Goal: Information Seeking & Learning: Learn about a topic

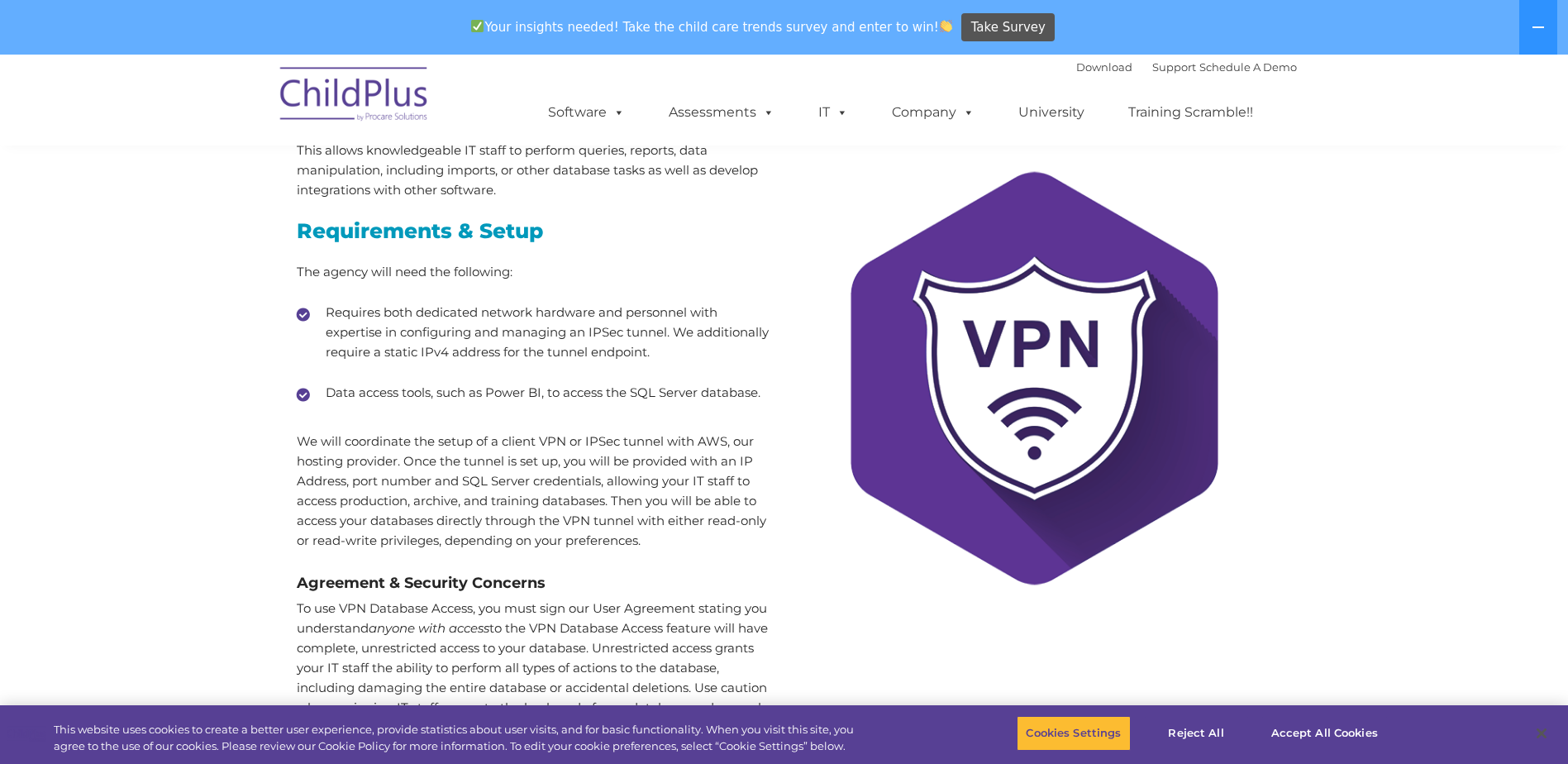
scroll to position [165, 0]
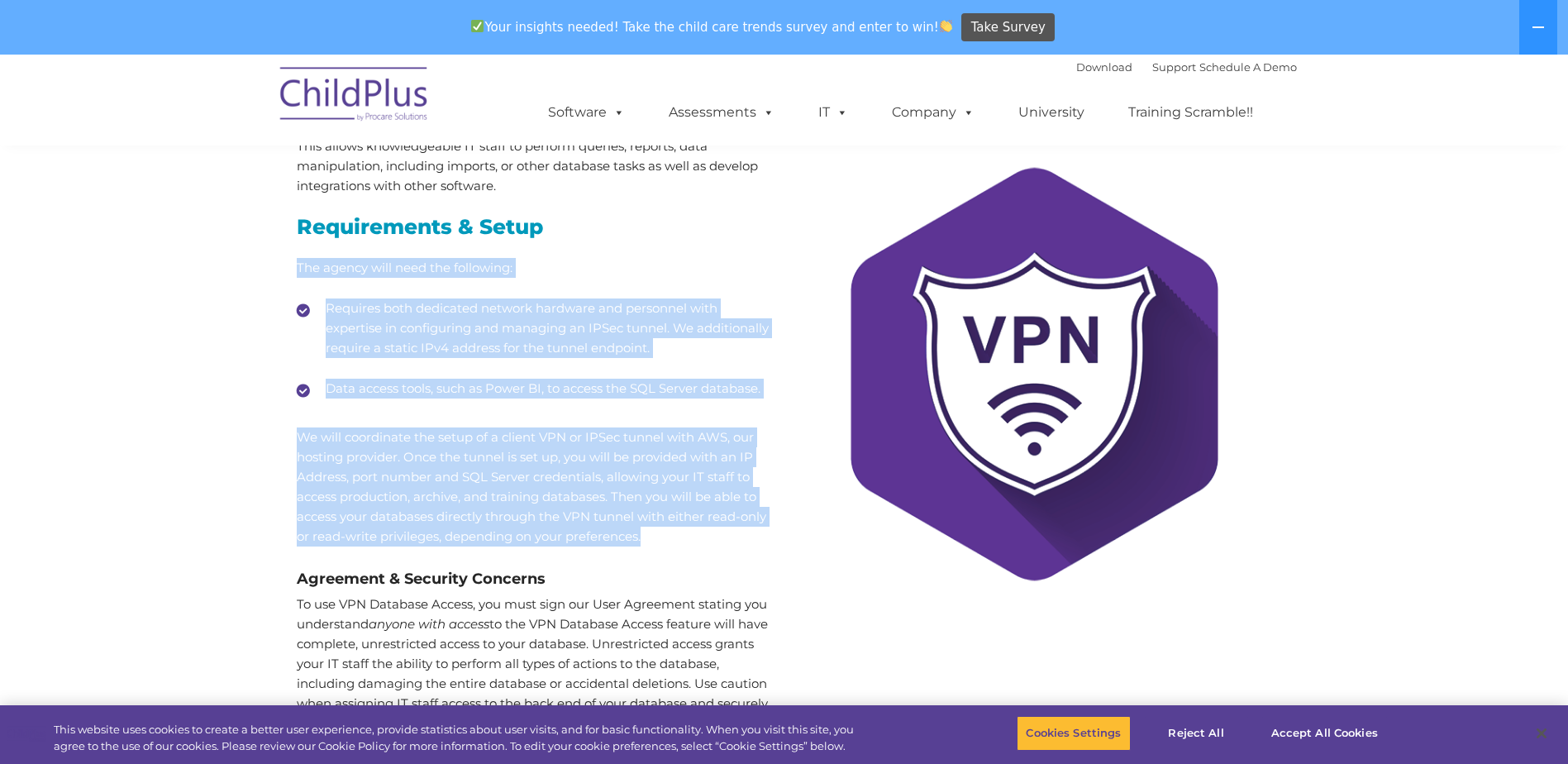
drag, startPoint x: 296, startPoint y: 261, endPoint x: 745, endPoint y: 531, distance: 523.9
click at [745, 531] on div "This allows knowledgeable IT staff to perform queries, reports, data manipulati…" at bounding box center [534, 434] width 475 height 597
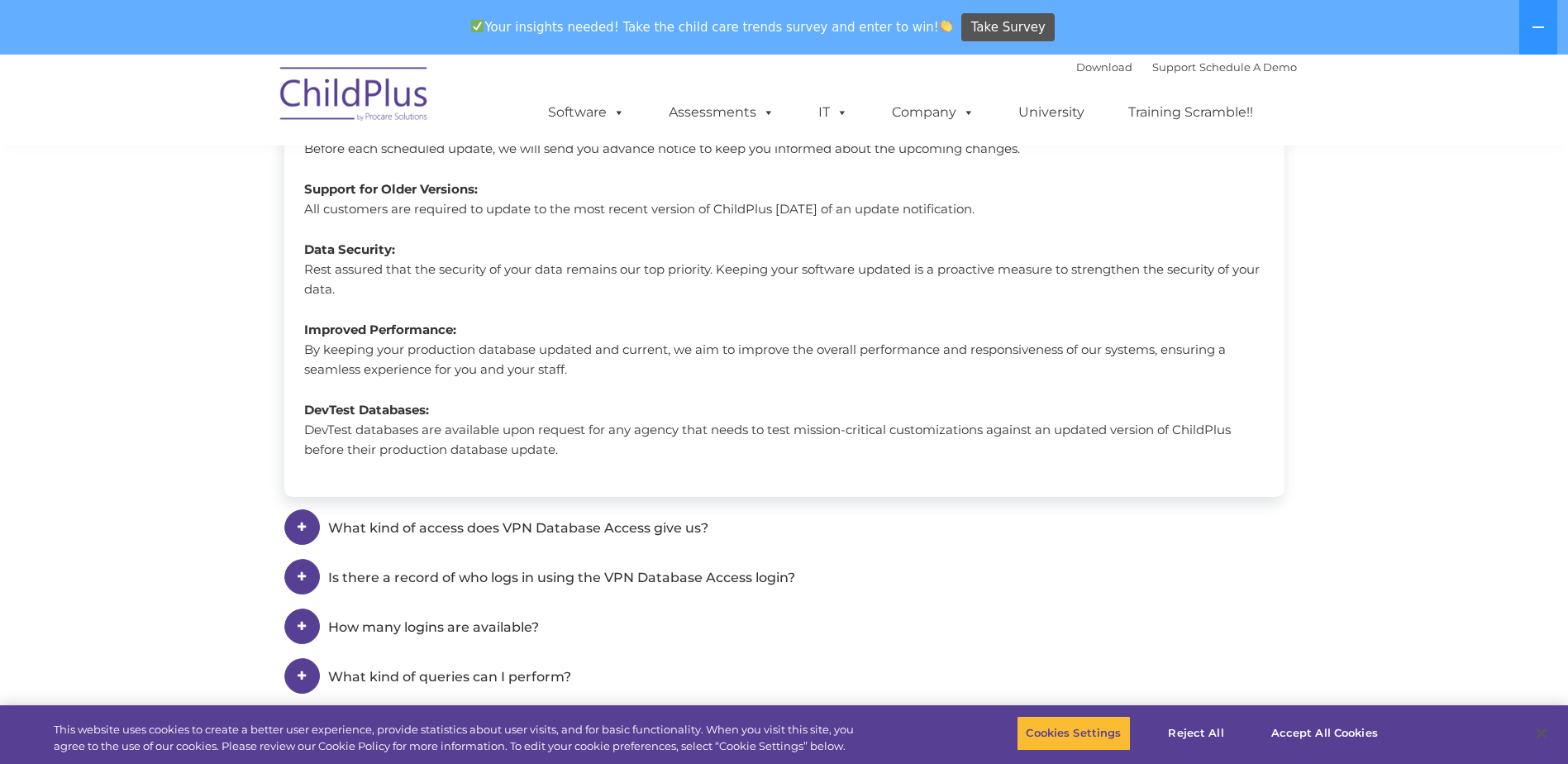
scroll to position [1405, 0]
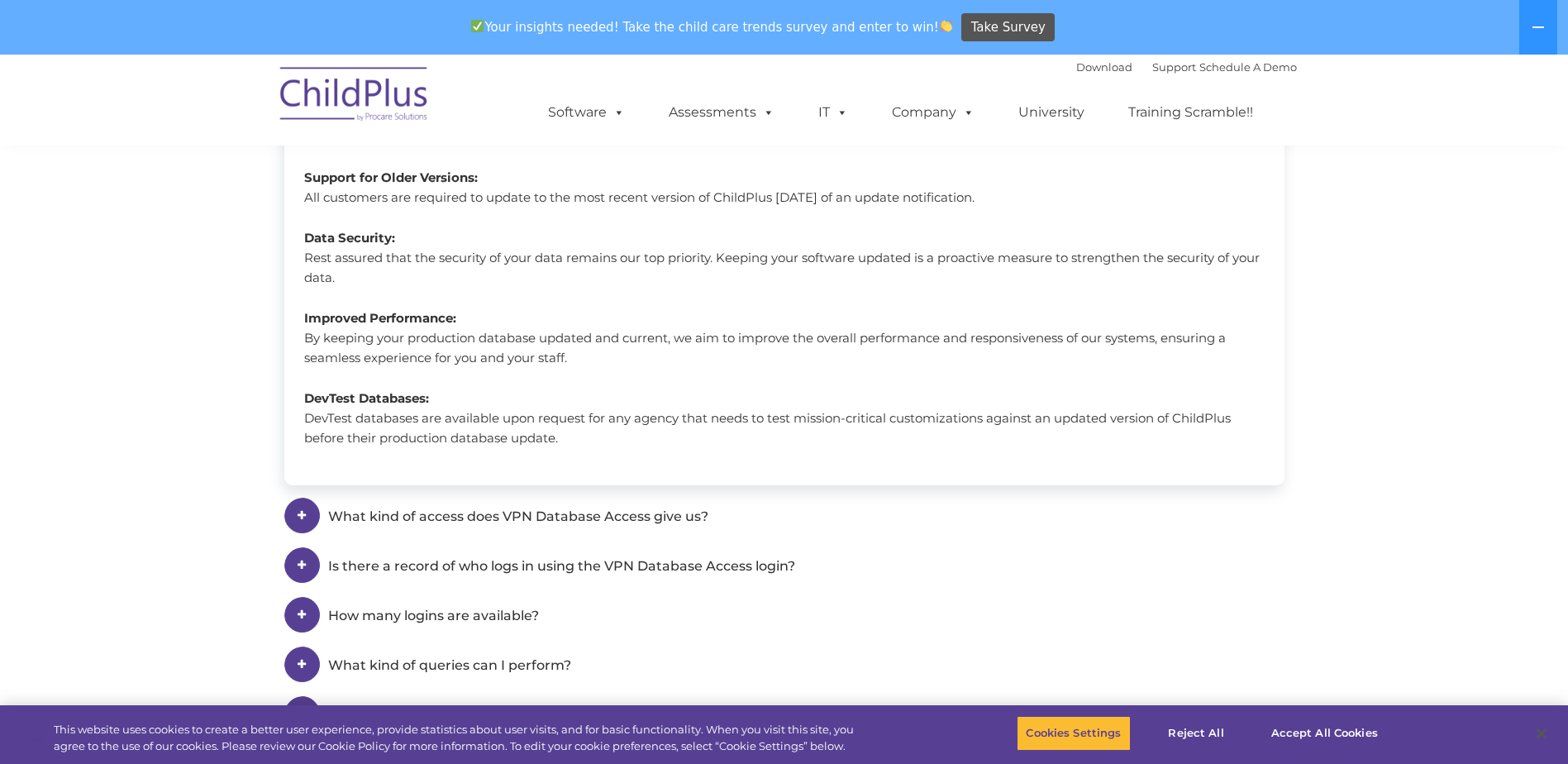
click at [296, 508] on span at bounding box center [302, 515] width 35 height 35
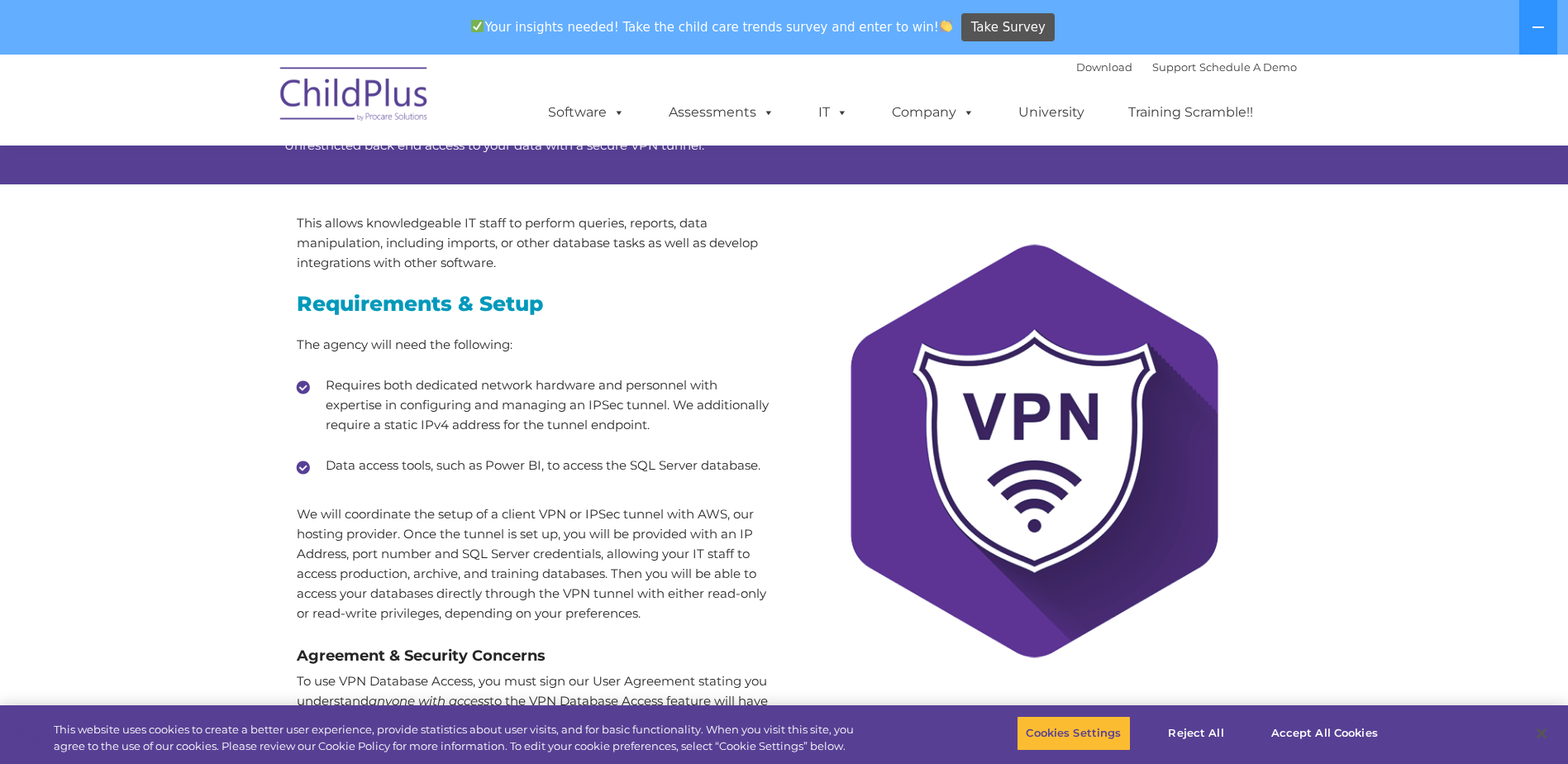
scroll to position [87, 0]
click at [330, 374] on div "This allows knowledgeable IT staff to perform queries, reports, data manipulati…" at bounding box center [534, 345] width 475 height 262
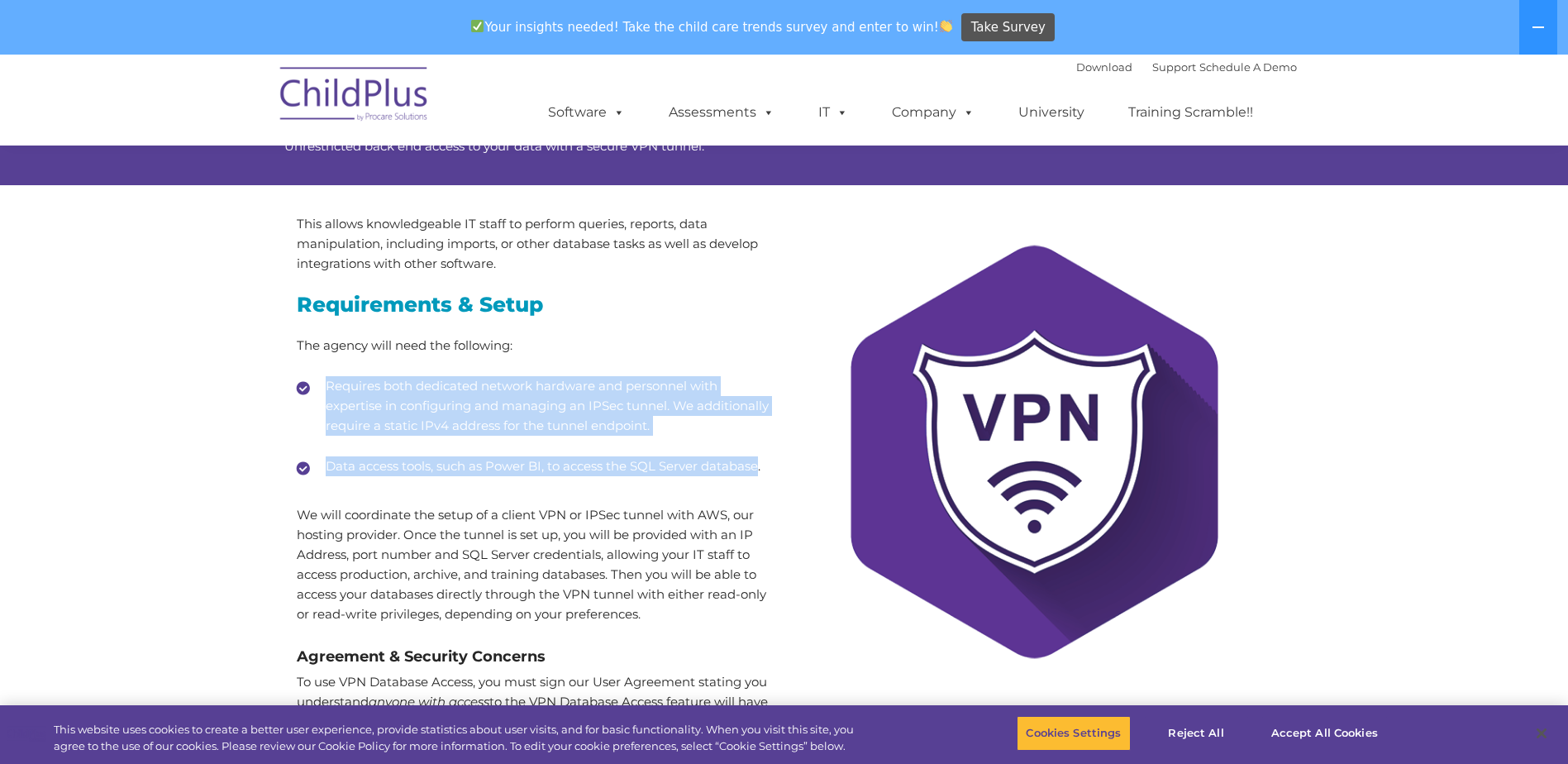
drag, startPoint x: 326, startPoint y: 379, endPoint x: 762, endPoint y: 444, distance: 440.8
click at [762, 444] on ul "Requires both dedicated network hardware and personnel with expertise in config…" at bounding box center [534, 426] width 475 height 100
copy ul "Requires both dedicated network hardware and personnel with expertise in config…"
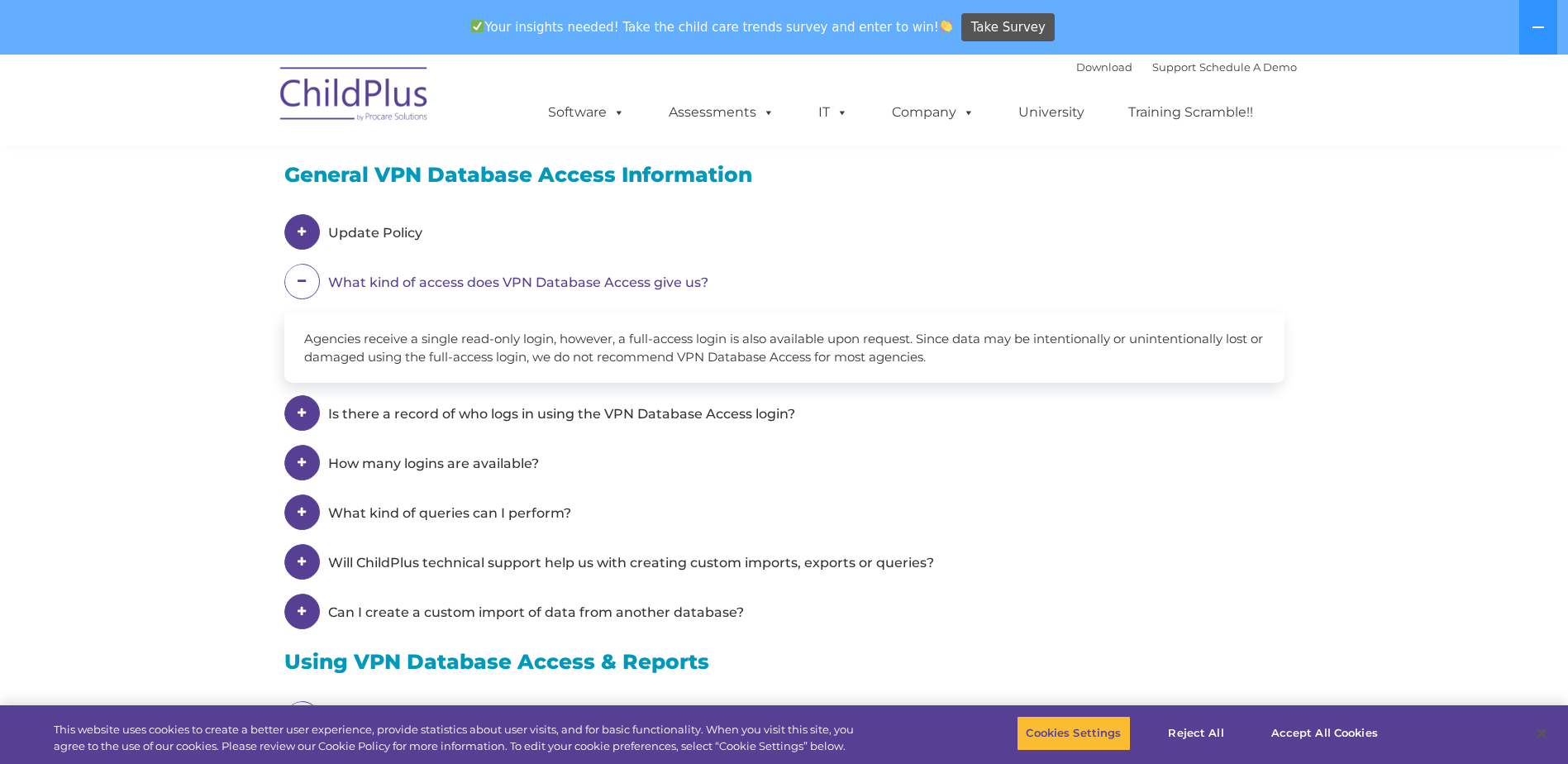
scroll to position [1080, 0]
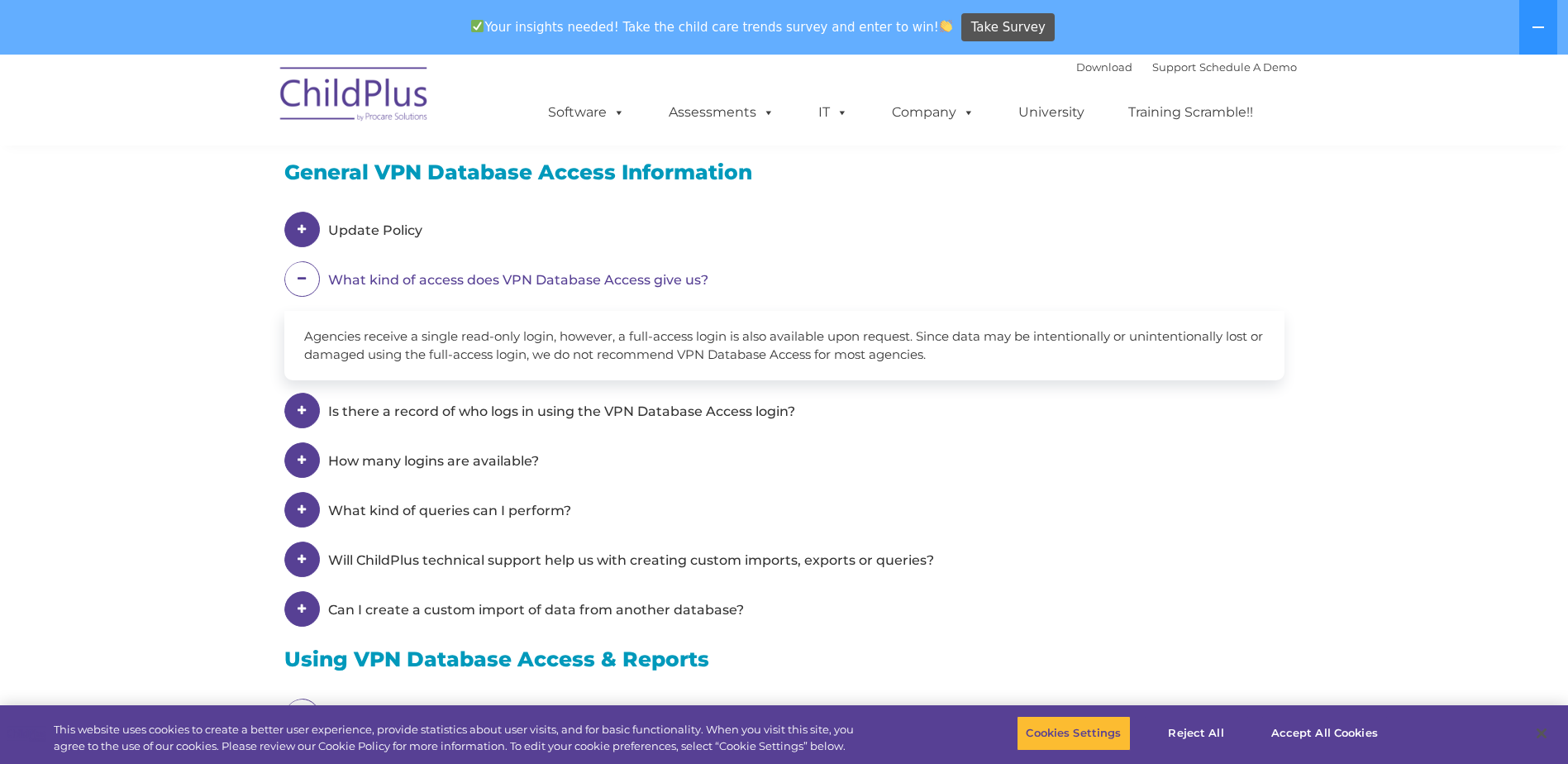
click at [560, 412] on span "Is there a record of who logs in using the VPN Database Access login?" at bounding box center [562, 411] width 467 height 16
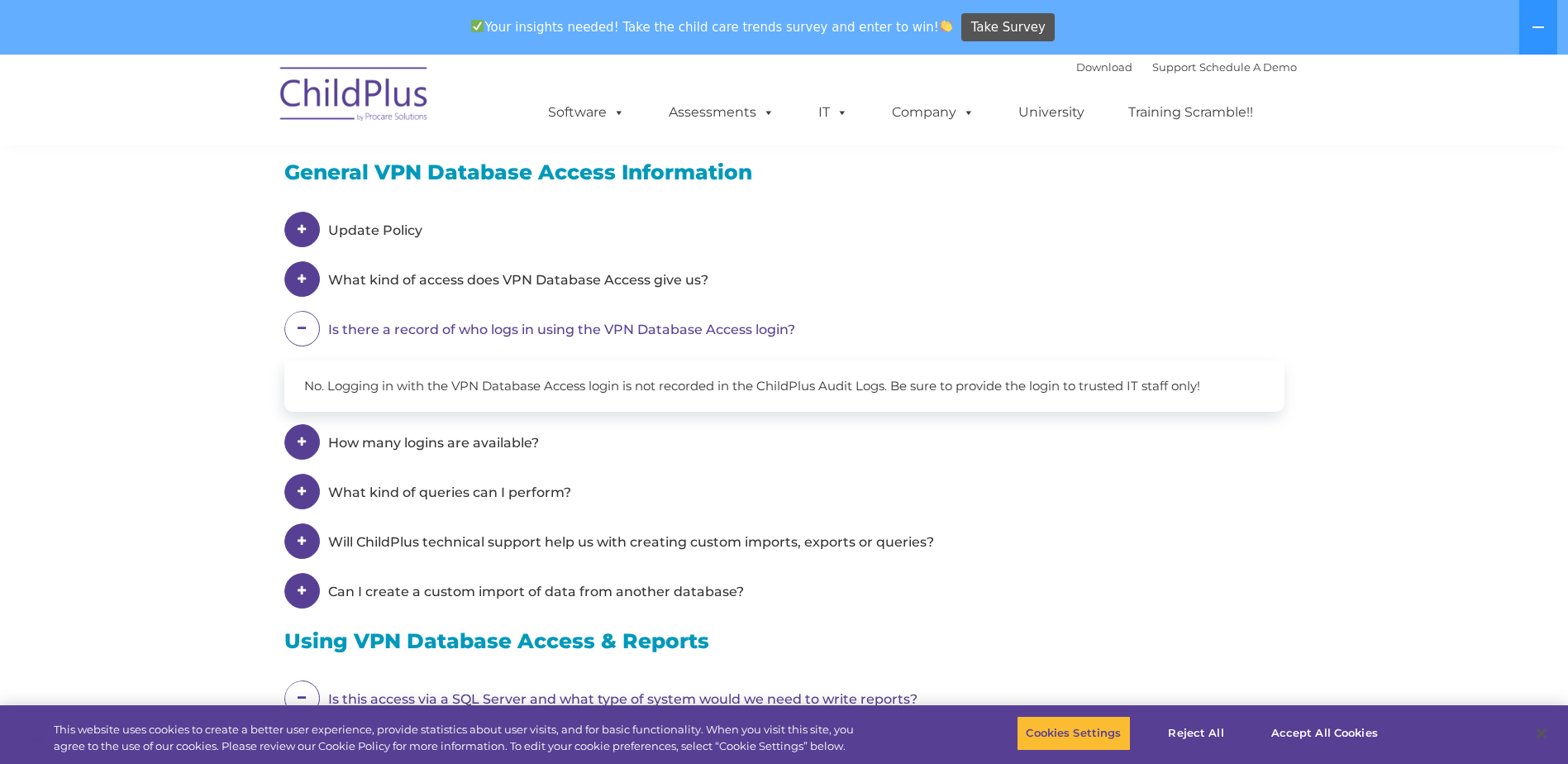
click at [477, 441] on span "How many logins are available?" at bounding box center [433, 442] width 211 height 16
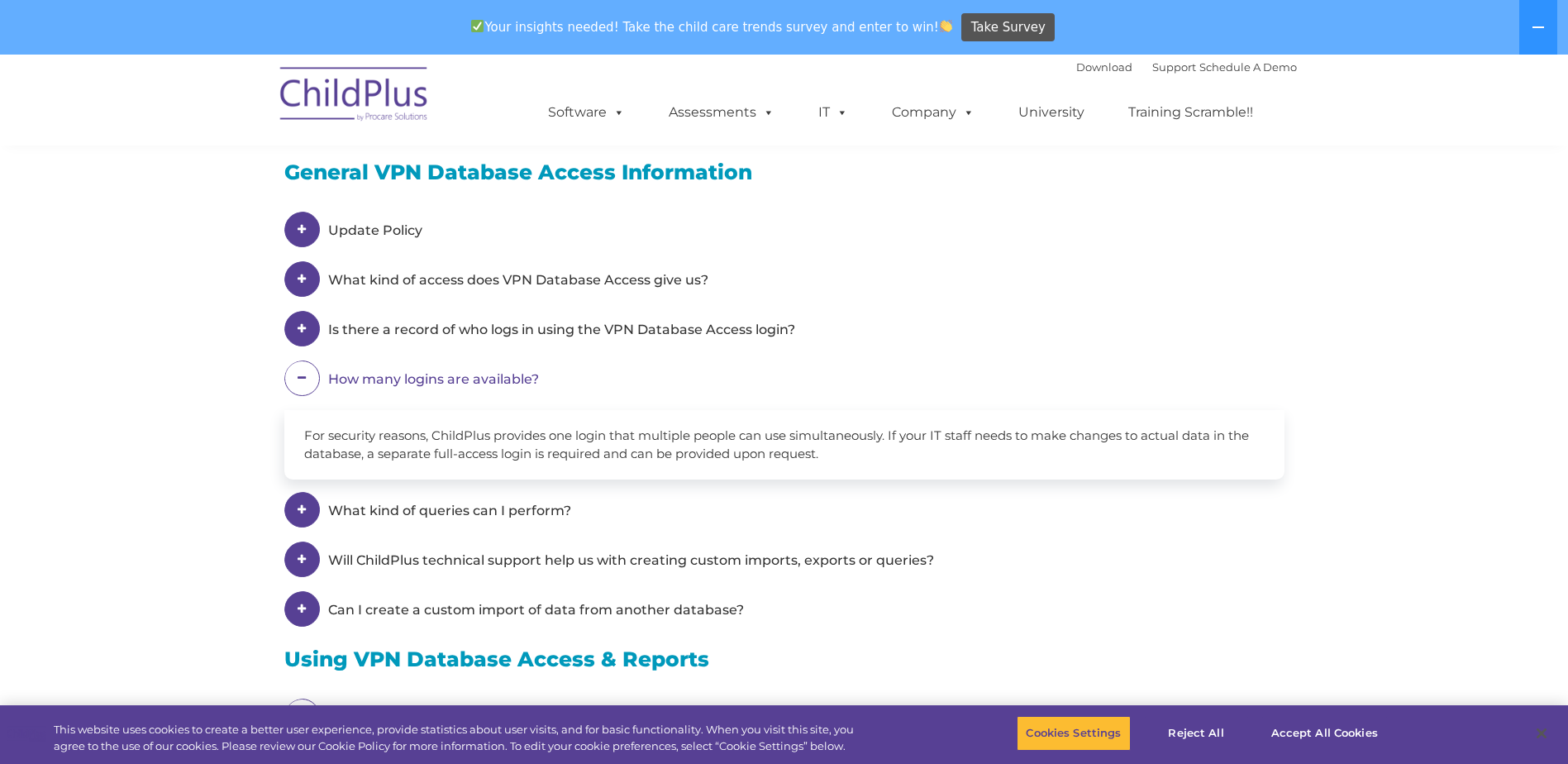
click at [546, 510] on span "What kind of queries can I perform?" at bounding box center [449, 510] width 243 height 16
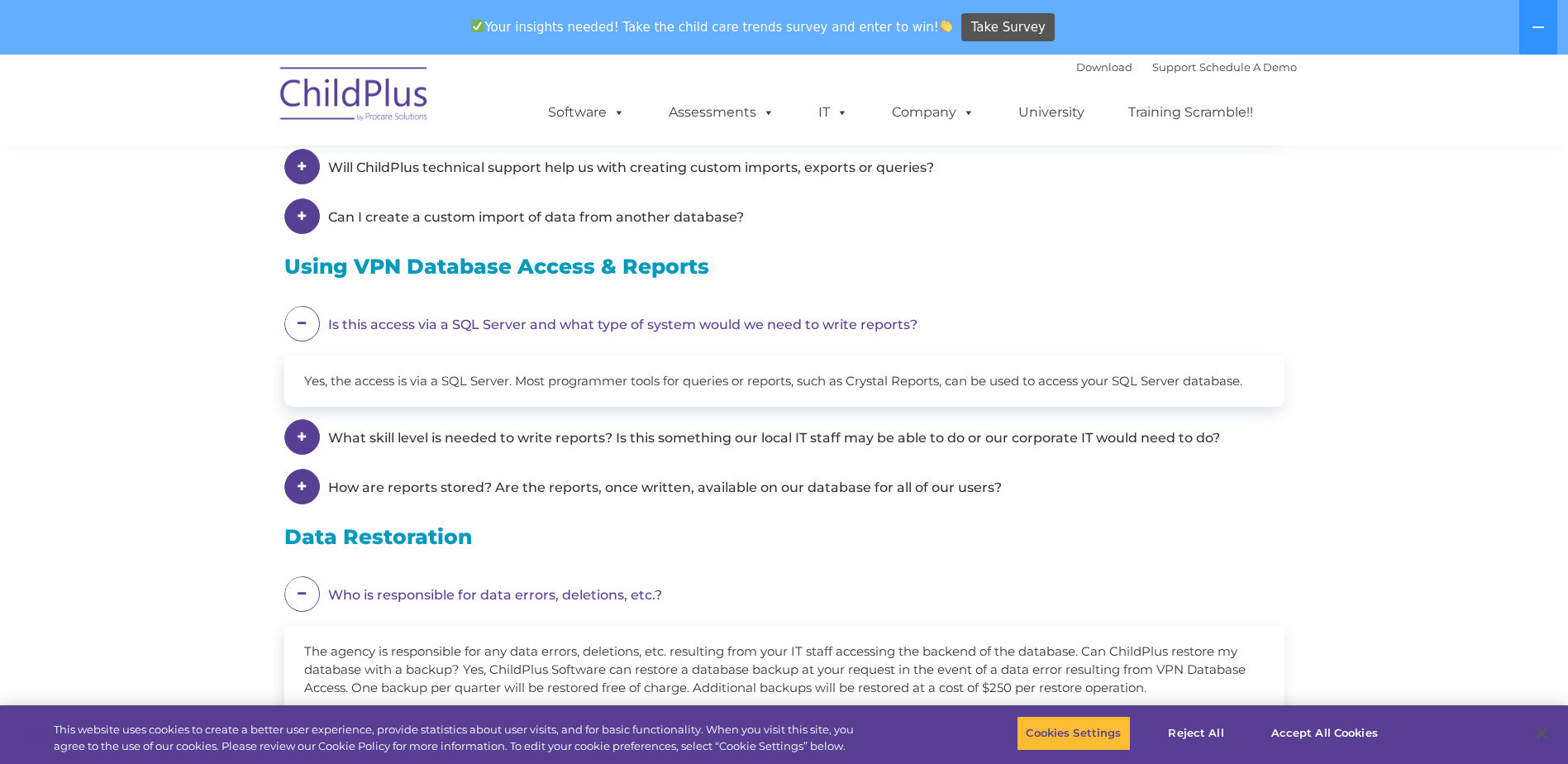
scroll to position [1493, 0]
click at [586, 588] on em "Who is responsible for data errors, deletions, etc.?" at bounding box center [794, 592] width 931 height 37
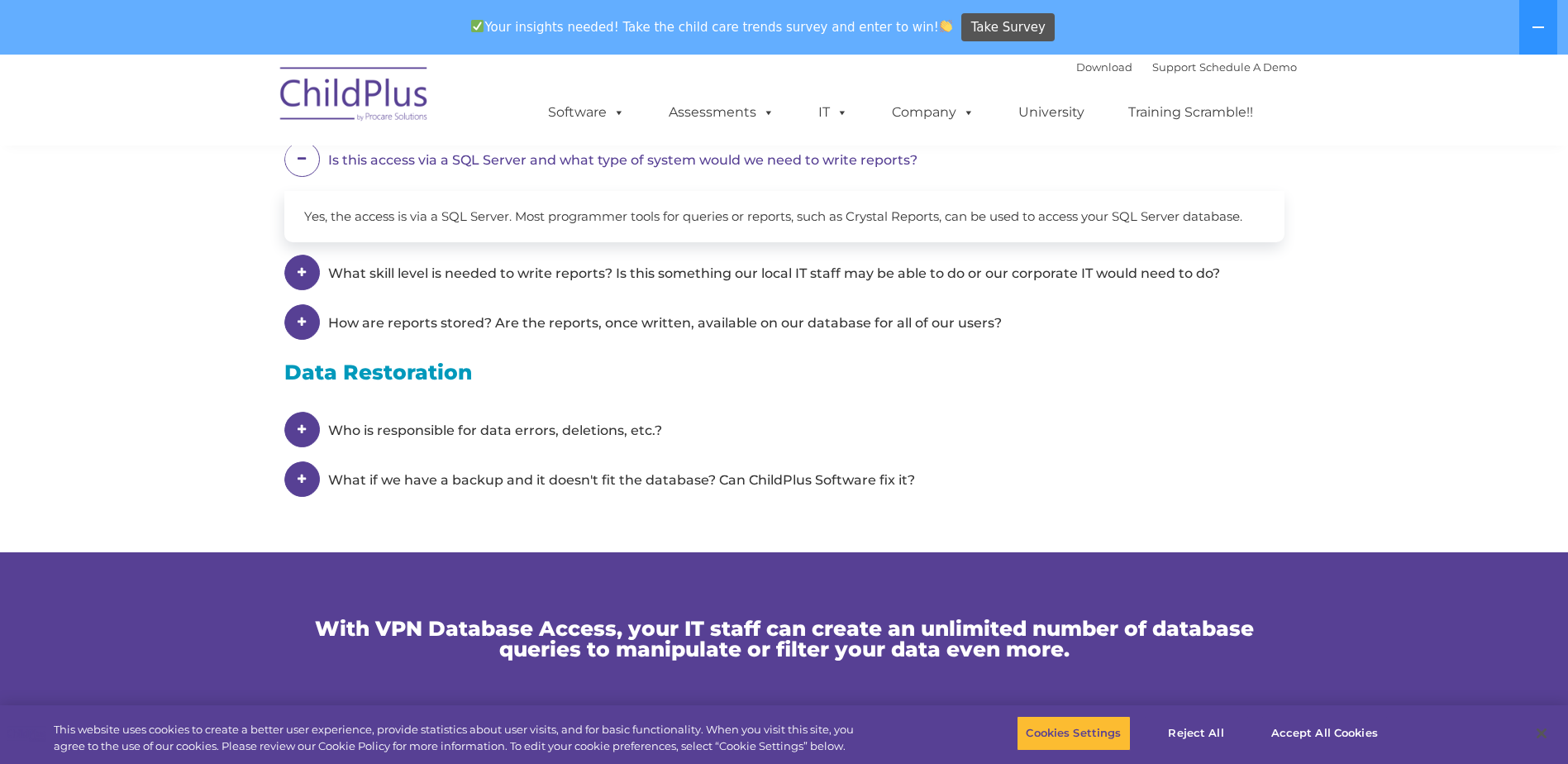
scroll to position [1658, 0]
